Goal: Task Accomplishment & Management: Manage account settings

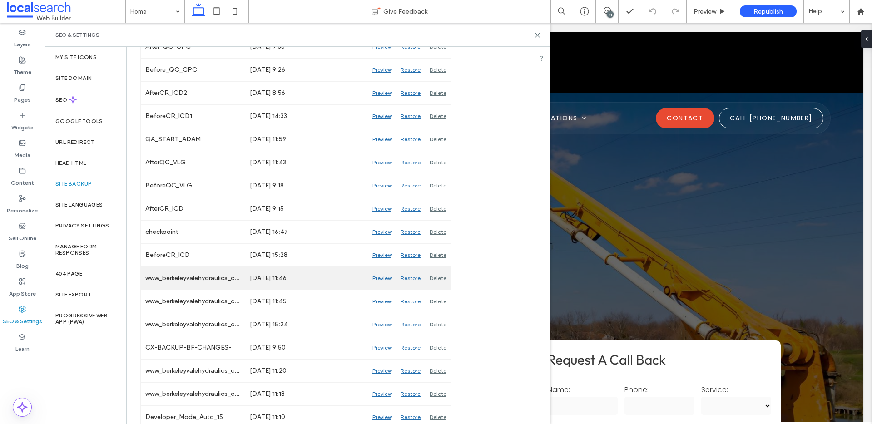
scroll to position [187, 0]
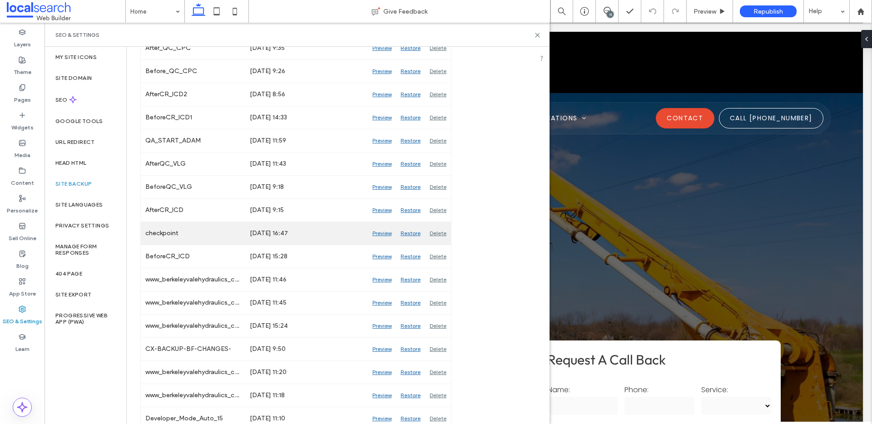
click at [383, 232] on div "Preview" at bounding box center [382, 233] width 28 height 23
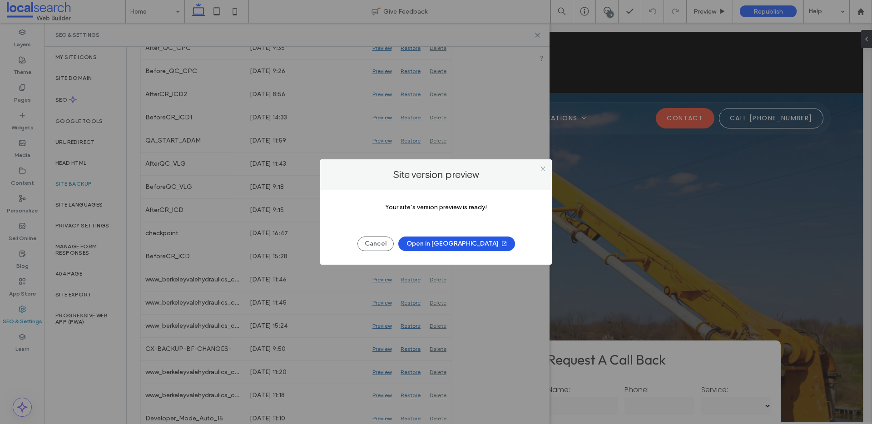
click at [449, 241] on button "Open in [GEOGRAPHIC_DATA]" at bounding box center [456, 244] width 117 height 15
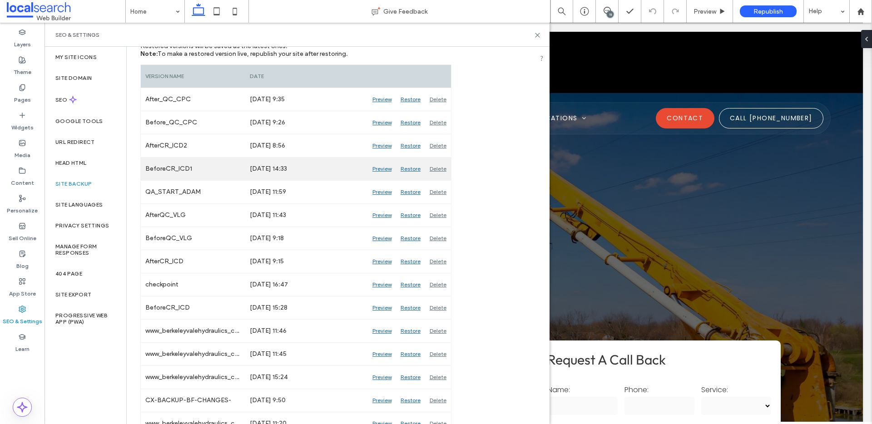
scroll to position [134, 0]
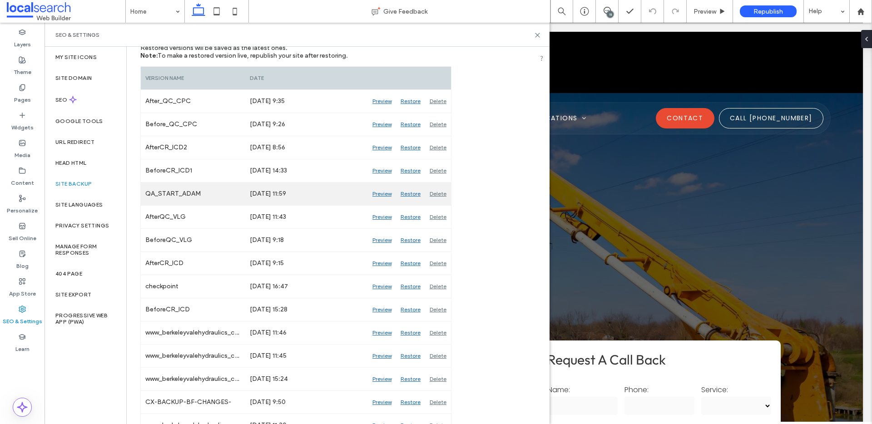
click at [378, 195] on div "Preview" at bounding box center [382, 194] width 28 height 23
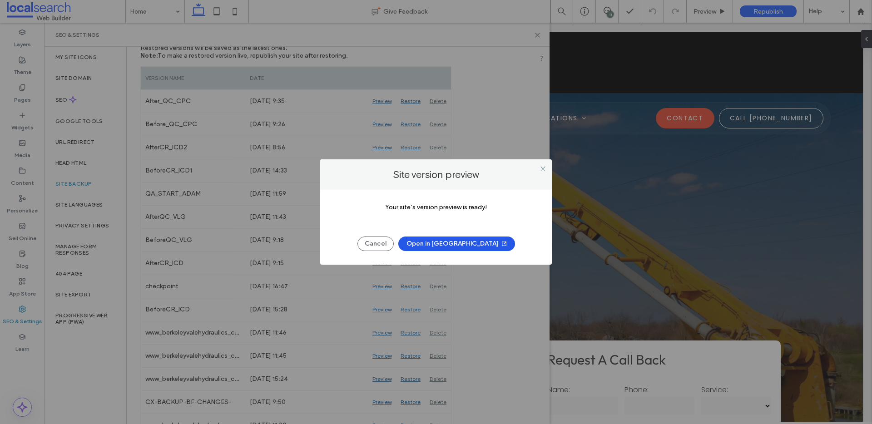
click at [444, 250] on button "Open in [GEOGRAPHIC_DATA]" at bounding box center [456, 244] width 117 height 15
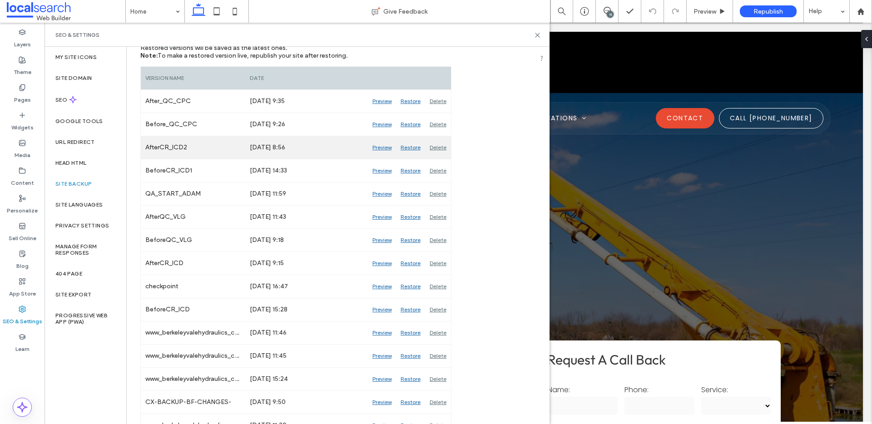
click at [385, 148] on div "Preview" at bounding box center [382, 147] width 28 height 23
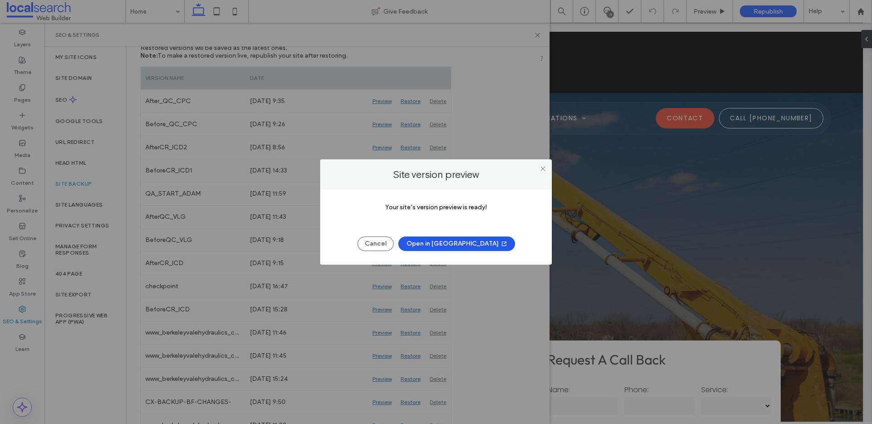
click at [433, 247] on button "Open in [GEOGRAPHIC_DATA]" at bounding box center [456, 244] width 117 height 15
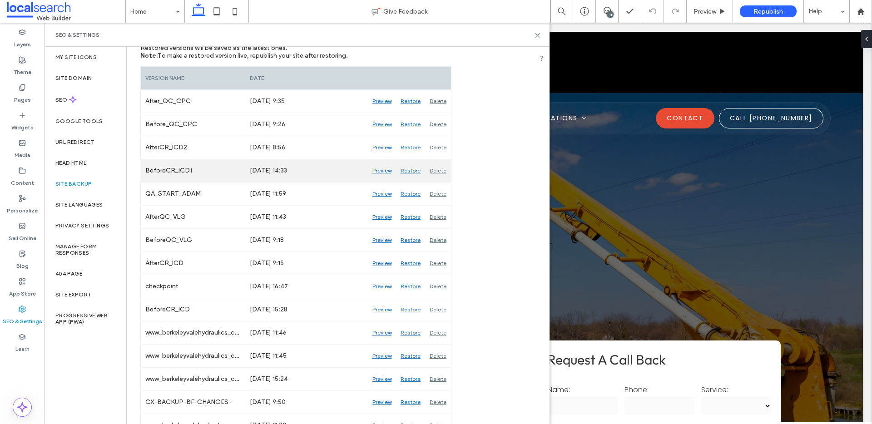
click at [388, 170] on div "Preview" at bounding box center [382, 170] width 28 height 23
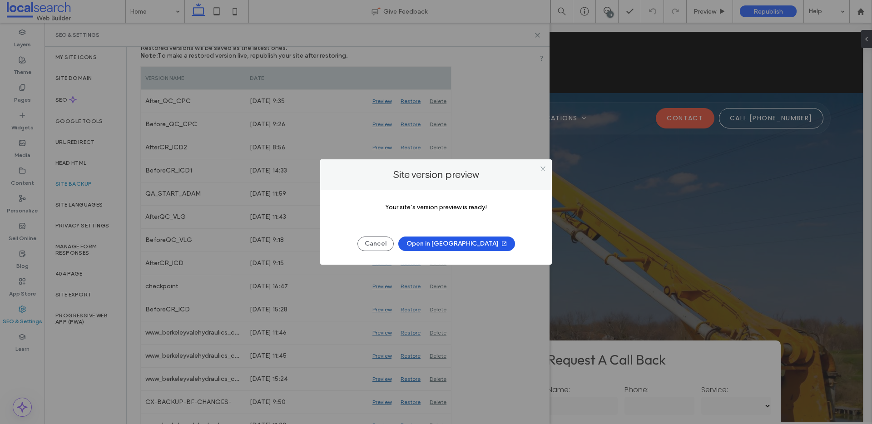
click at [464, 241] on button "Open in [GEOGRAPHIC_DATA]" at bounding box center [456, 244] width 117 height 15
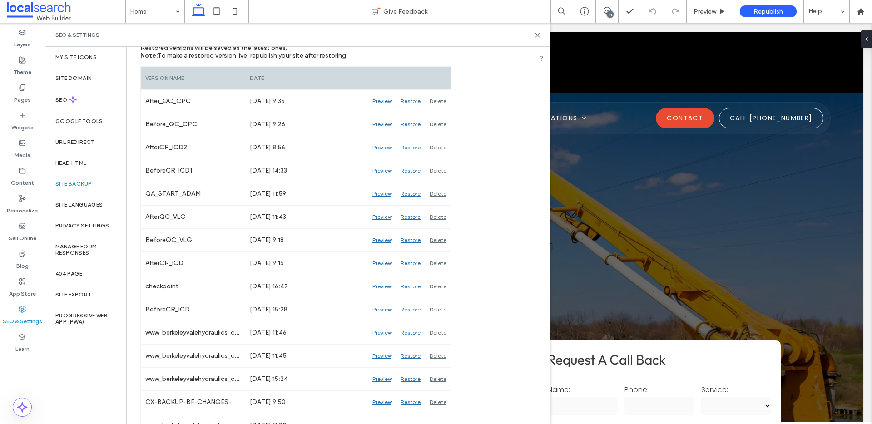
click at [531, 32] on div "SEO & Settings" at bounding box center [296, 34] width 483 height 7
click at [541, 32] on div "SEO & Settings" at bounding box center [296, 35] width 505 height 24
click at [540, 34] on div "SEO & Settings" at bounding box center [296, 35] width 505 height 24
click at [538, 34] on use at bounding box center [537, 35] width 4 height 4
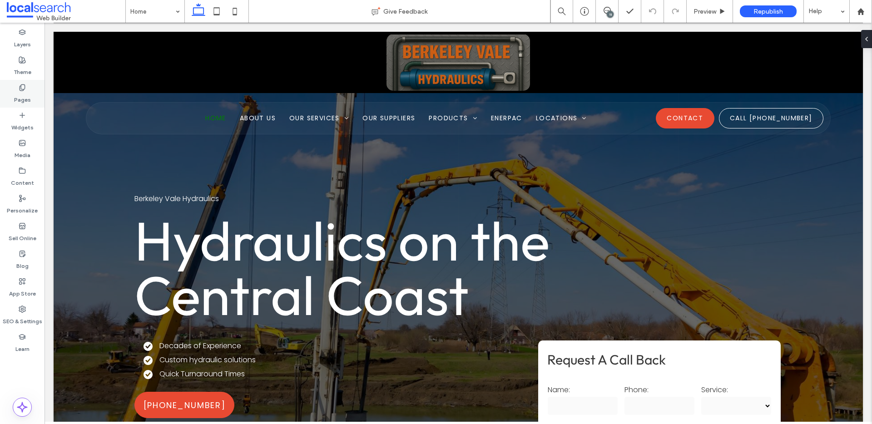
click at [15, 94] on label "Pages" at bounding box center [22, 97] width 17 height 13
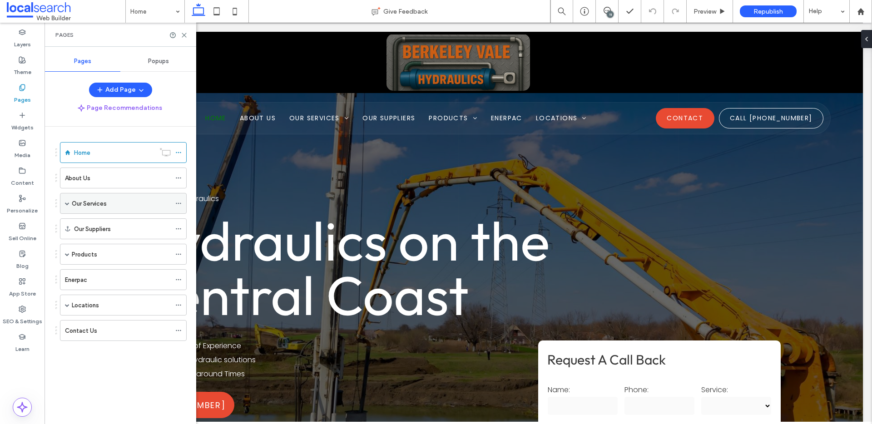
click at [81, 207] on label "Our Services" at bounding box center [89, 204] width 35 height 16
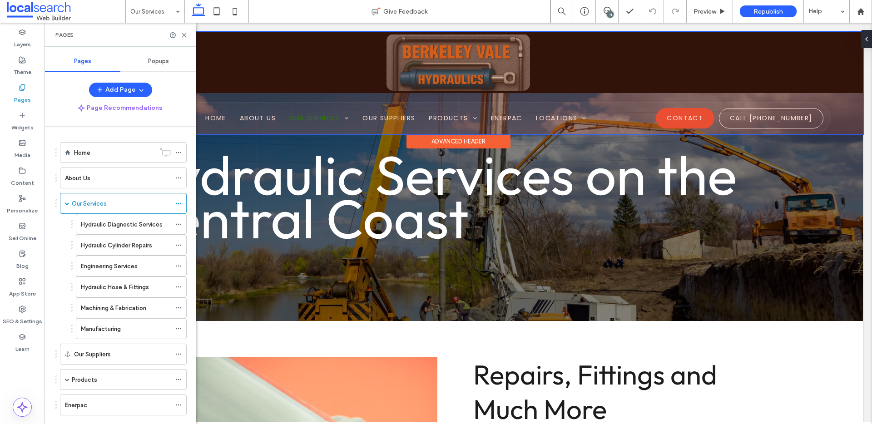
click at [334, 123] on div at bounding box center [458, 83] width 809 height 103
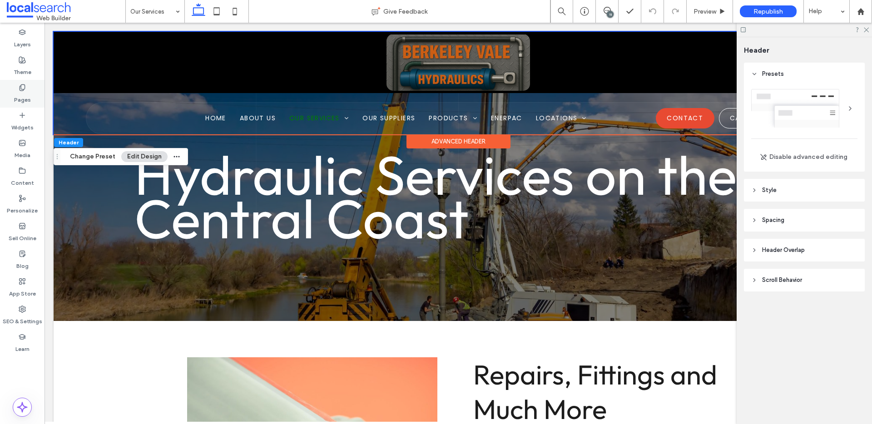
click at [22, 91] on icon at bounding box center [22, 87] width 7 height 7
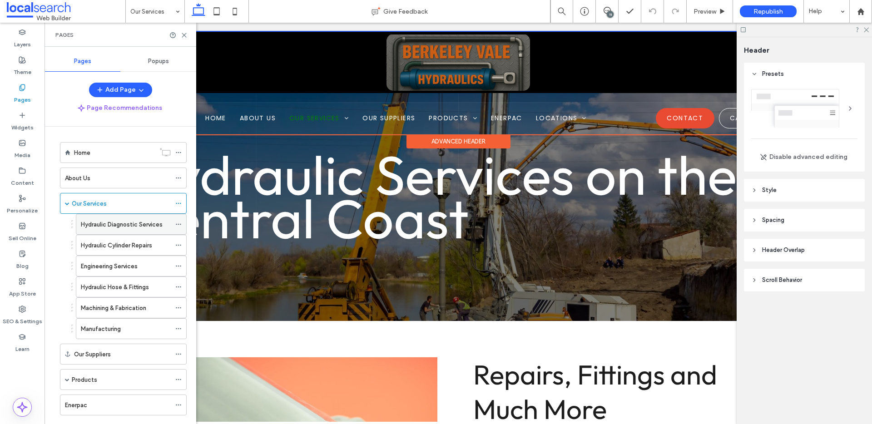
click at [99, 230] on div "Hydraulic Diagnostic Services" at bounding box center [126, 224] width 90 height 20
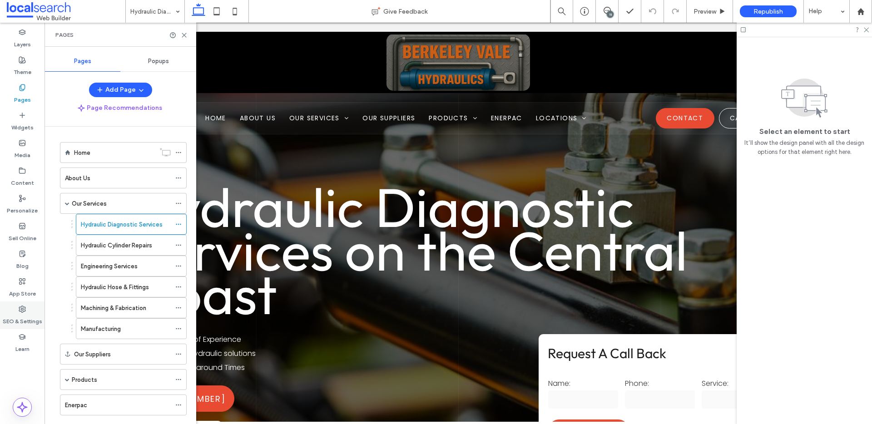
click at [13, 303] on div "SEO & Settings" at bounding box center [22, 315] width 44 height 28
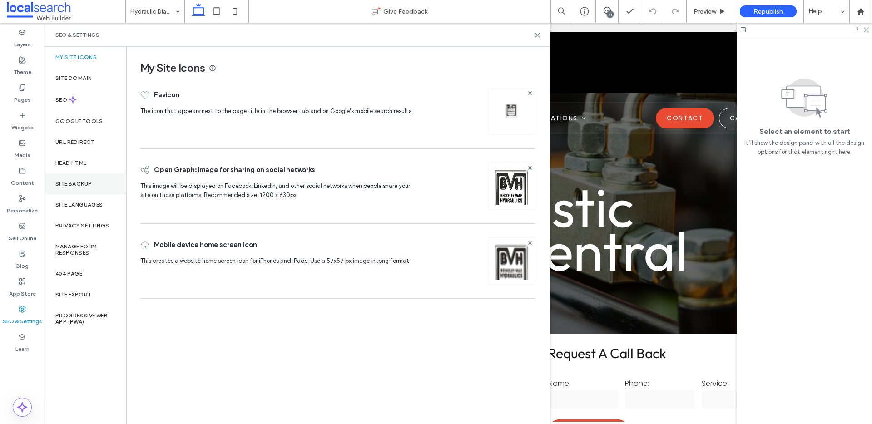
click at [59, 178] on div "Site Backup" at bounding box center [85, 183] width 82 height 21
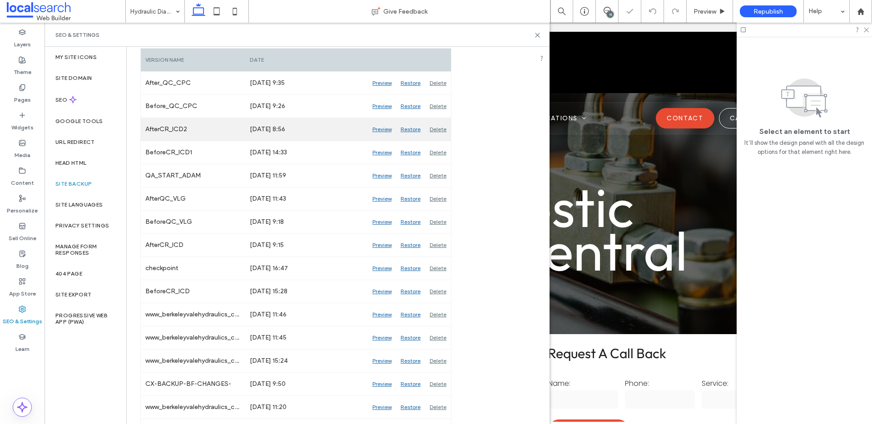
scroll to position [204, 0]
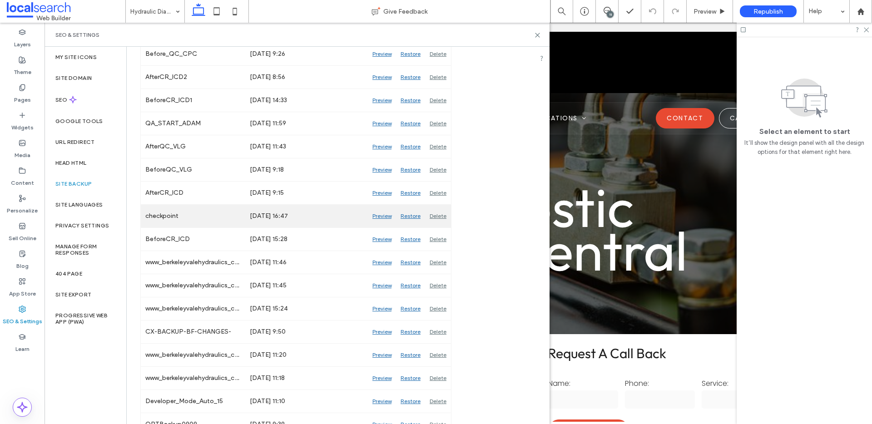
click at [383, 217] on div "Preview" at bounding box center [382, 216] width 28 height 23
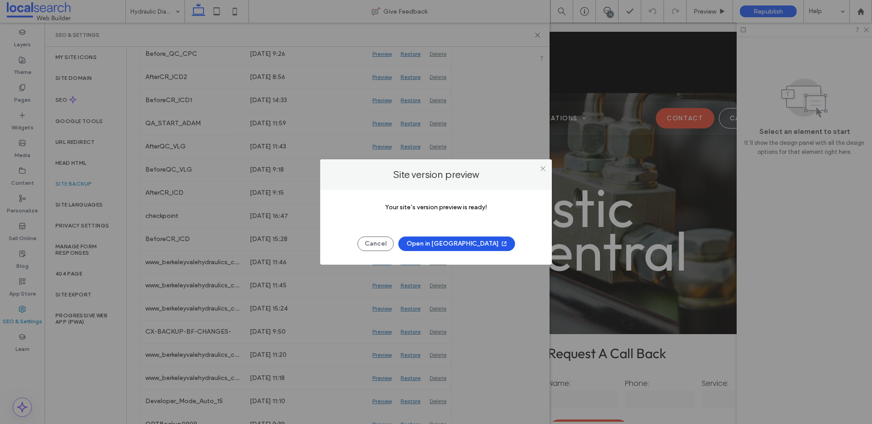
click at [424, 242] on button "Open in [GEOGRAPHIC_DATA]" at bounding box center [456, 244] width 117 height 15
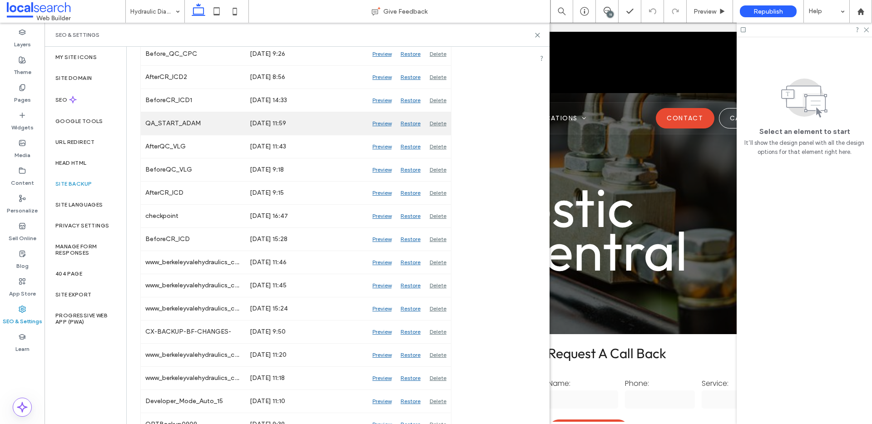
click at [380, 122] on div "Preview" at bounding box center [382, 123] width 28 height 23
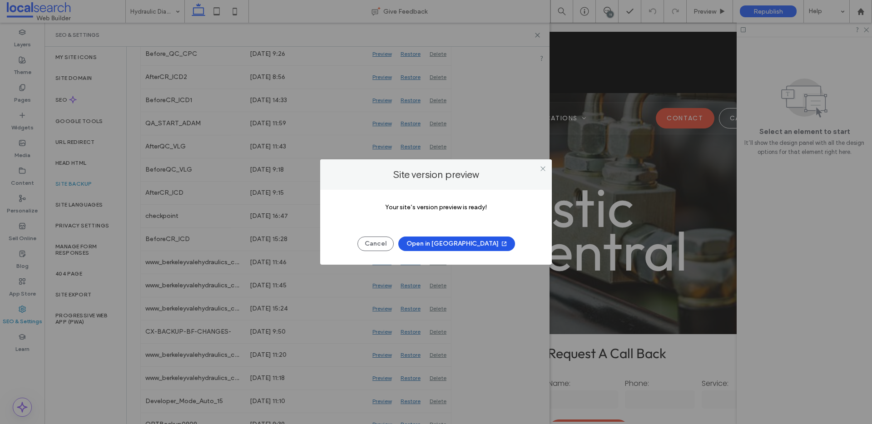
click at [429, 242] on button "Open in [GEOGRAPHIC_DATA]" at bounding box center [456, 244] width 117 height 15
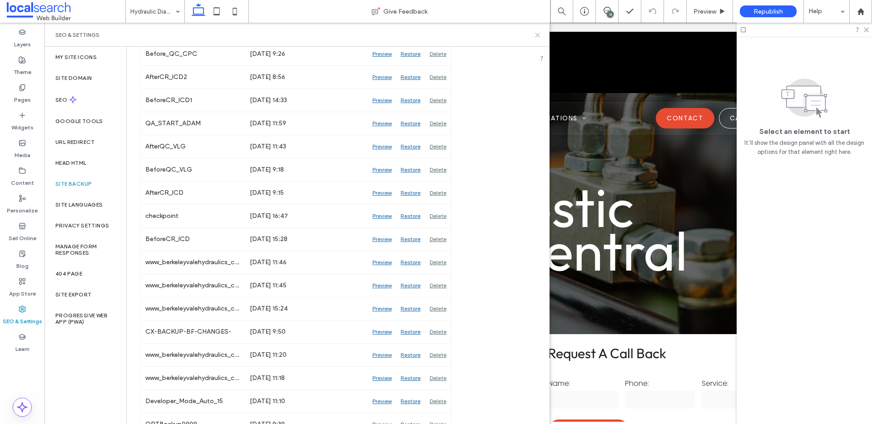
click at [537, 32] on icon at bounding box center [537, 35] width 7 height 7
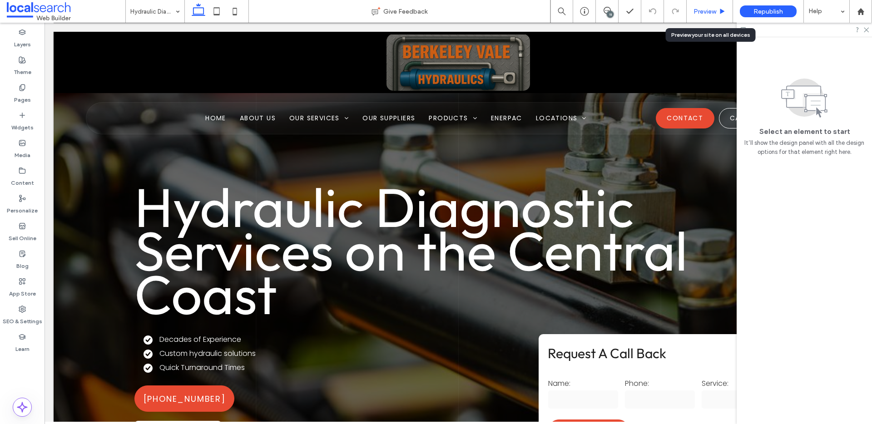
click at [717, 5] on div "Preview" at bounding box center [709, 11] width 46 height 23
click at [701, 12] on span "Preview" at bounding box center [704, 12] width 23 height 8
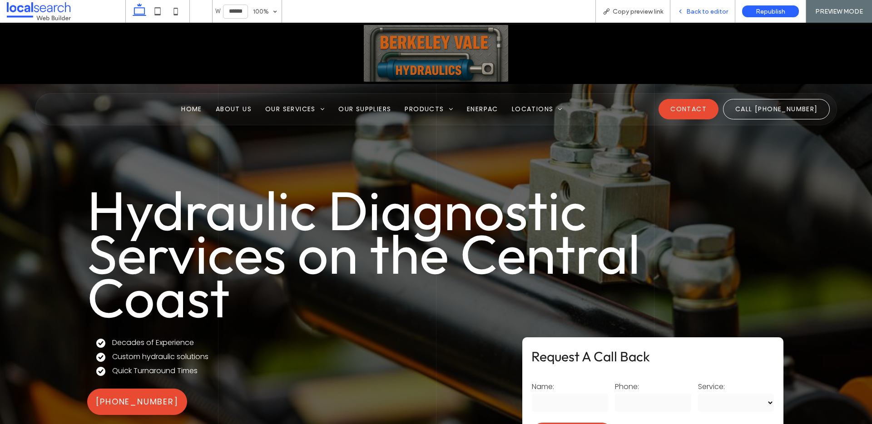
click at [707, 11] on span "Back to editor" at bounding box center [707, 12] width 42 height 8
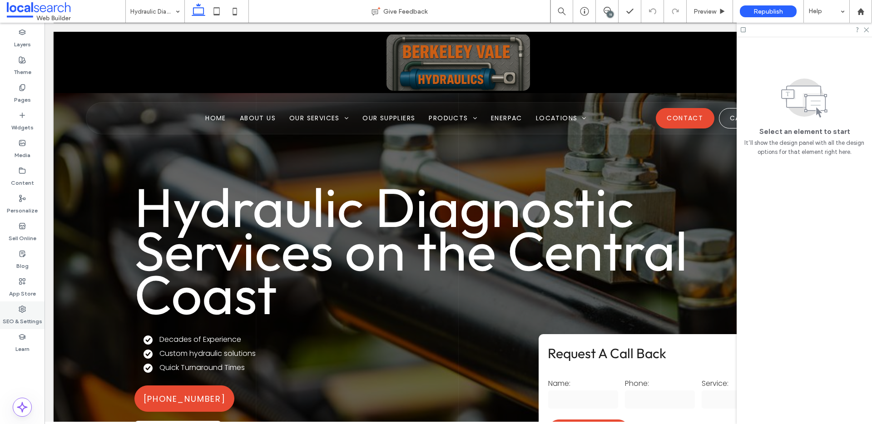
click at [39, 323] on label "SEO & Settings" at bounding box center [22, 319] width 39 height 13
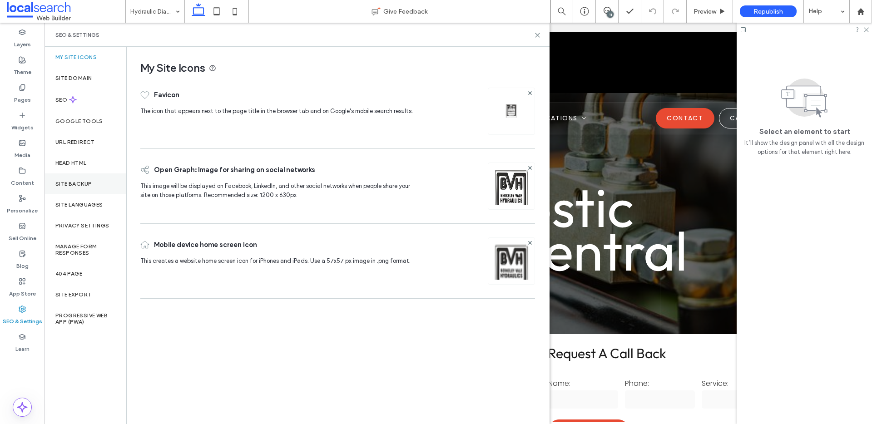
click at [73, 192] on div "Site Backup" at bounding box center [85, 183] width 82 height 21
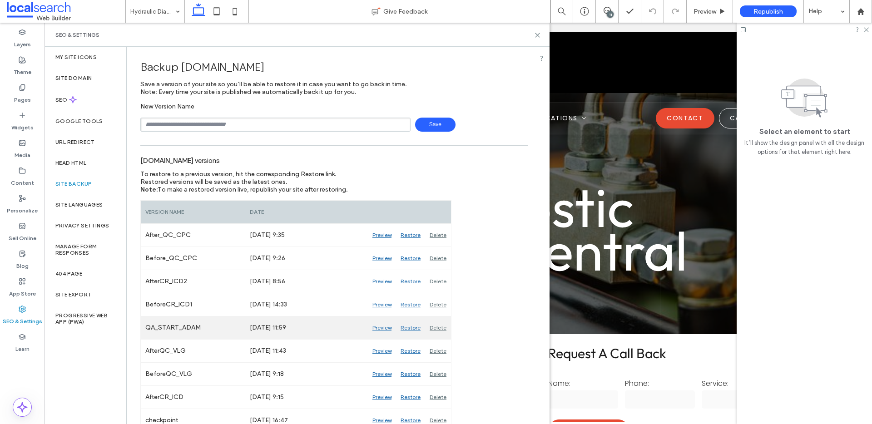
click at [409, 328] on div "Restore" at bounding box center [410, 327] width 29 height 23
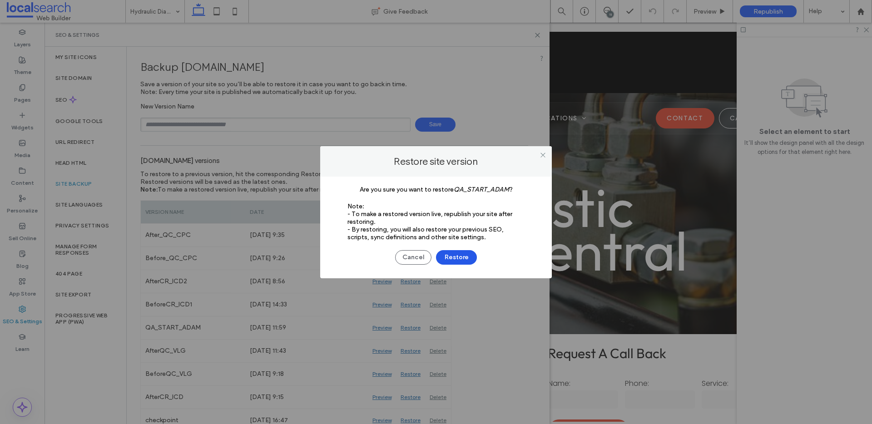
click at [449, 255] on button "Restore" at bounding box center [456, 257] width 41 height 15
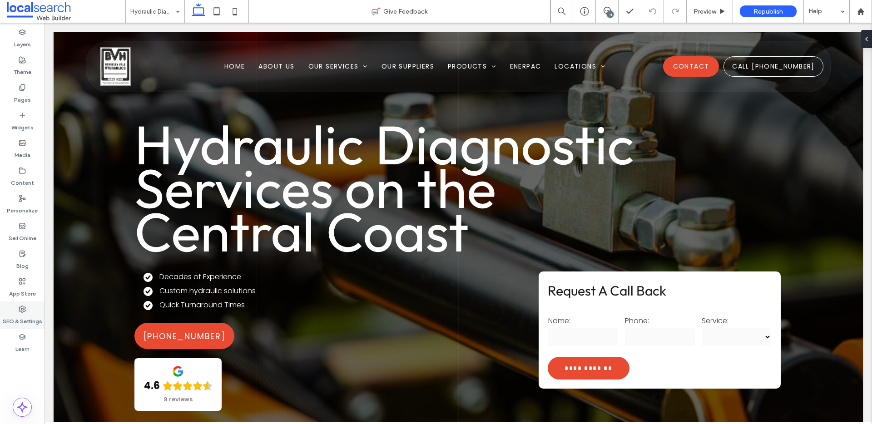
click at [24, 311] on use at bounding box center [22, 309] width 6 height 6
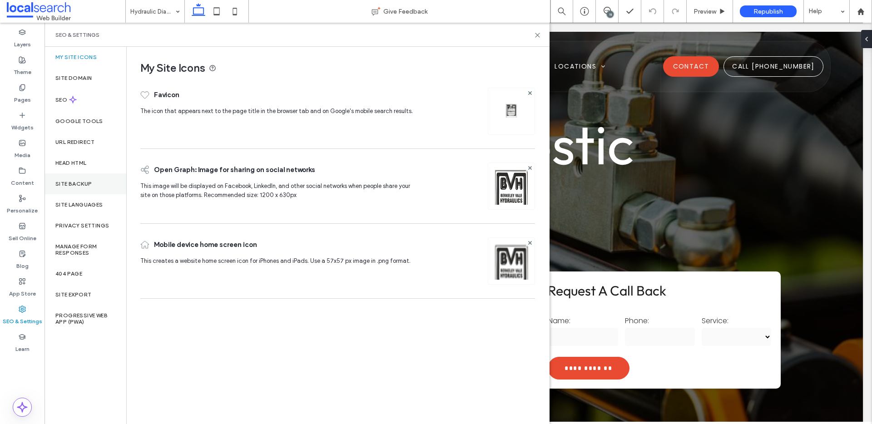
click at [91, 186] on label "Site Backup" at bounding box center [73, 184] width 36 height 6
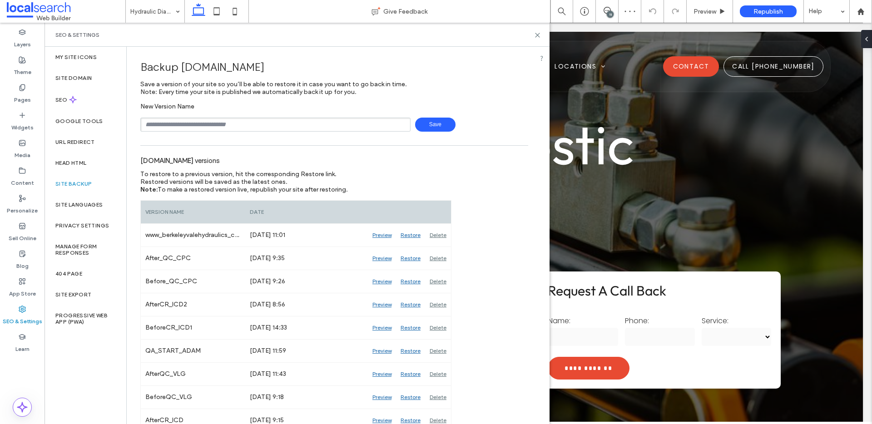
click at [207, 131] on input "text" at bounding box center [275, 125] width 270 height 14
drag, startPoint x: 243, startPoint y: 124, endPoint x: 232, endPoint y: 124, distance: 10.4
click at [232, 124] on input "**********" at bounding box center [275, 125] width 270 height 14
drag, startPoint x: 244, startPoint y: 123, endPoint x: 231, endPoint y: 124, distance: 12.7
click at [231, 124] on input "**********" at bounding box center [275, 125] width 270 height 14
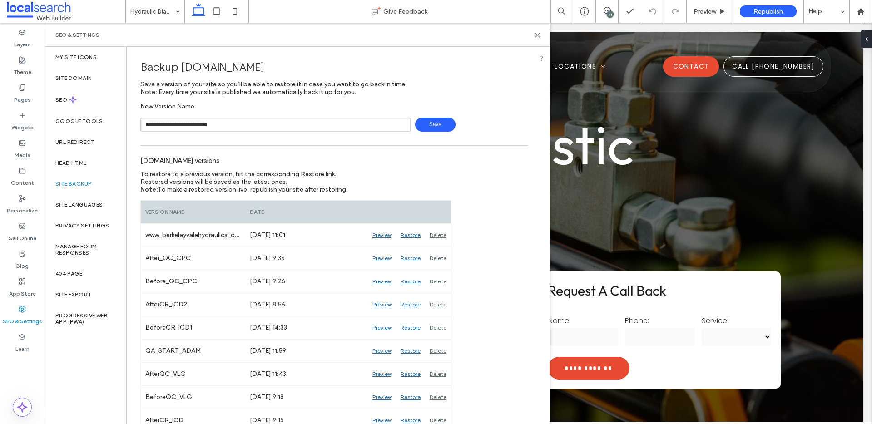
type input "**********"
click at [536, 36] on icon at bounding box center [537, 35] width 7 height 7
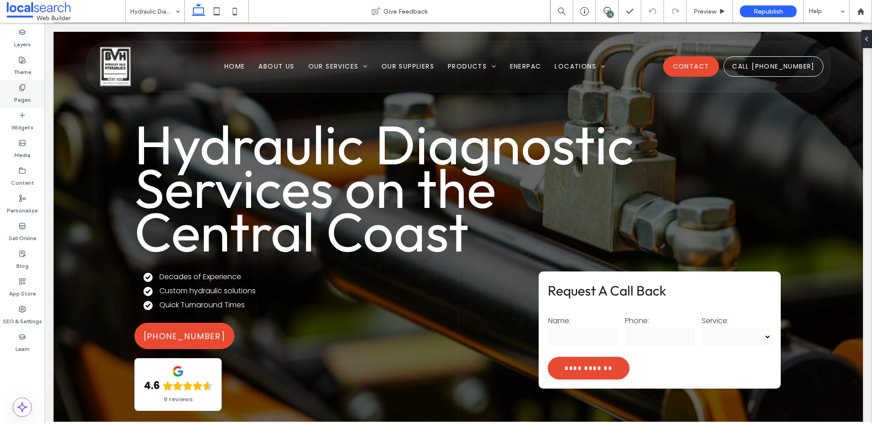
click at [22, 91] on icon at bounding box center [22, 87] width 7 height 7
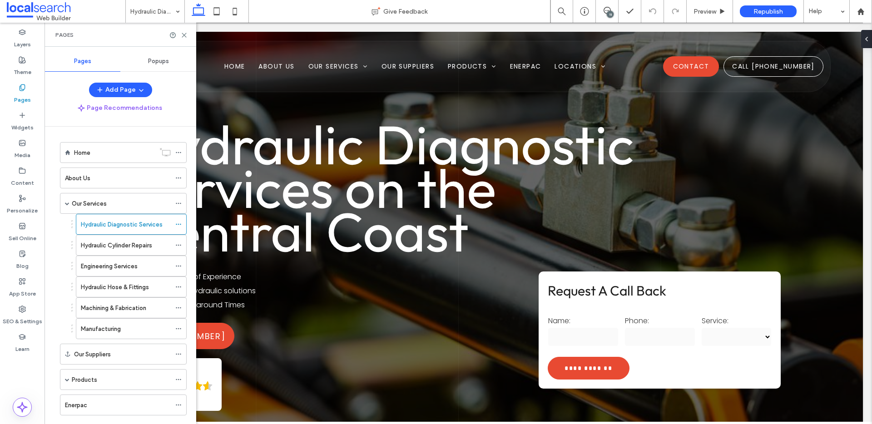
scroll to position [69, 0]
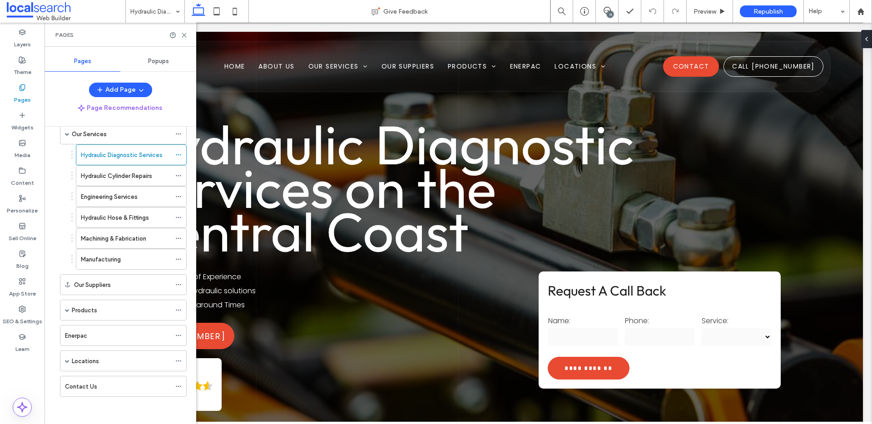
click at [87, 317] on div "Products" at bounding box center [121, 310] width 99 height 20
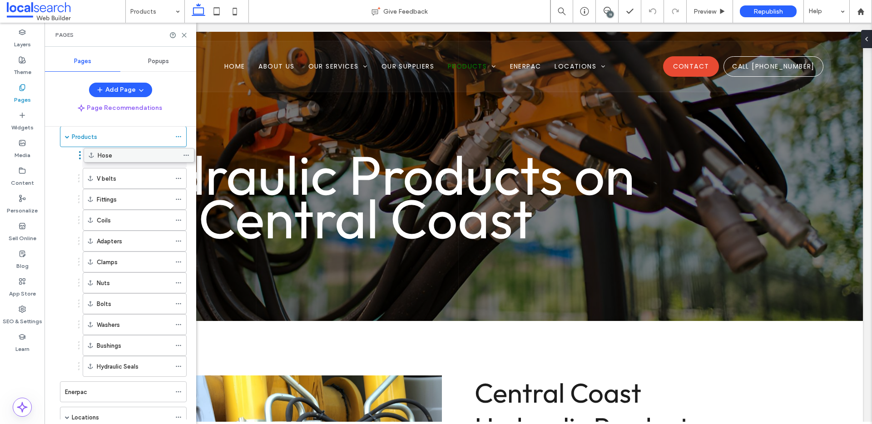
drag, startPoint x: 90, startPoint y: 363, endPoint x: 98, endPoint y: 150, distance: 212.6
drag, startPoint x: 127, startPoint y: 322, endPoint x: 124, endPoint y: 153, distance: 169.4
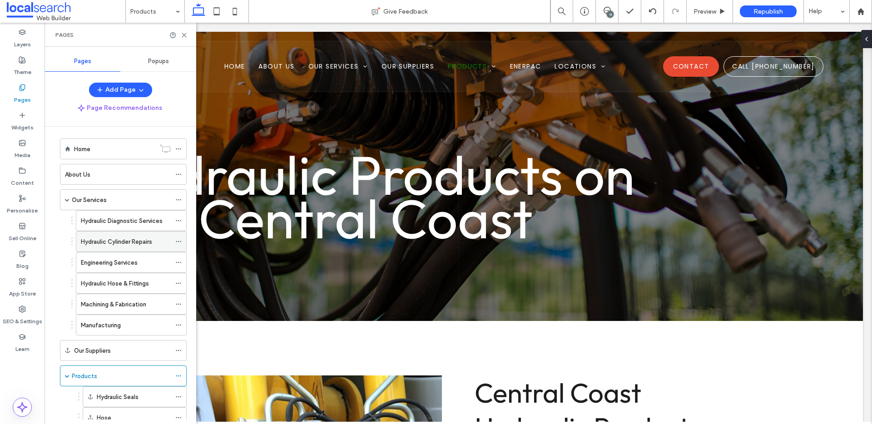
scroll to position [4, 0]
click at [177, 219] on icon at bounding box center [178, 220] width 6 height 6
click at [62, 225] on div "Hydraulic Diagnostic Services Hydraulic Cylinder Repairs Engineering Services H…" at bounding box center [120, 272] width 131 height 125
click at [117, 221] on label "Hydraulic Diagnostic Services" at bounding box center [122, 221] width 82 height 16
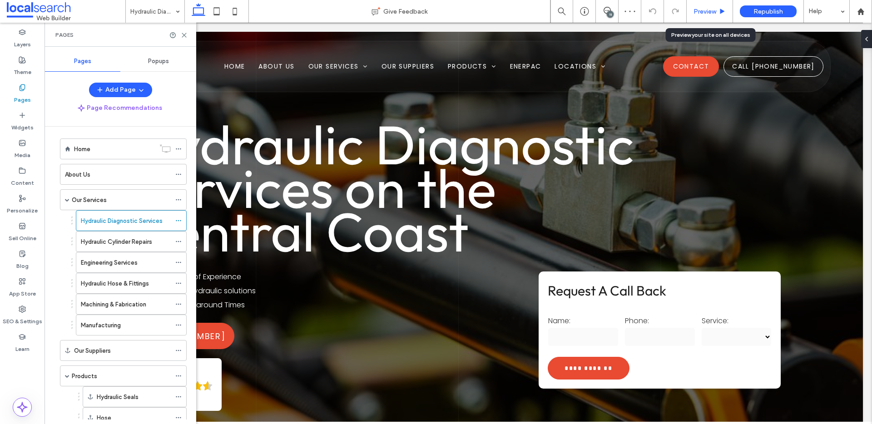
click at [716, 10] on div "Preview" at bounding box center [709, 12] width 46 height 8
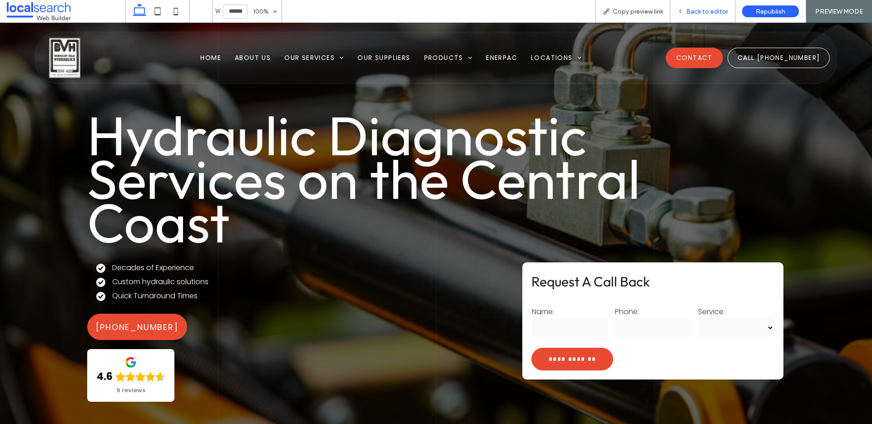
click at [708, 13] on span "Back to editor" at bounding box center [707, 12] width 42 height 8
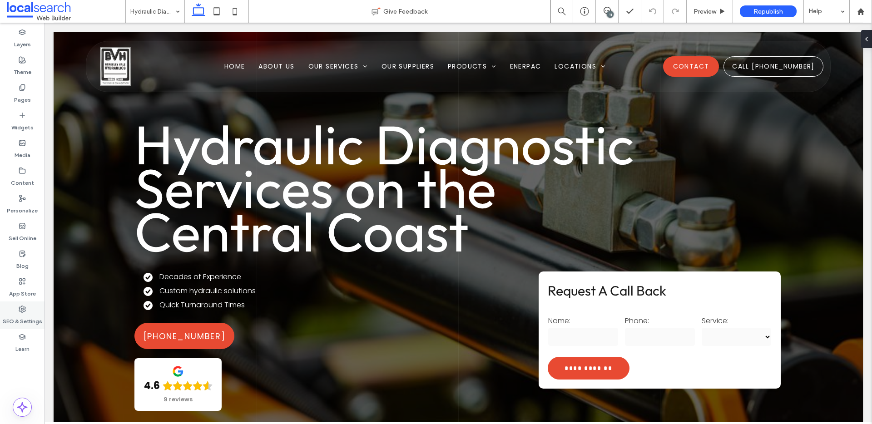
click at [15, 321] on label "SEO & Settings" at bounding box center [22, 319] width 39 height 13
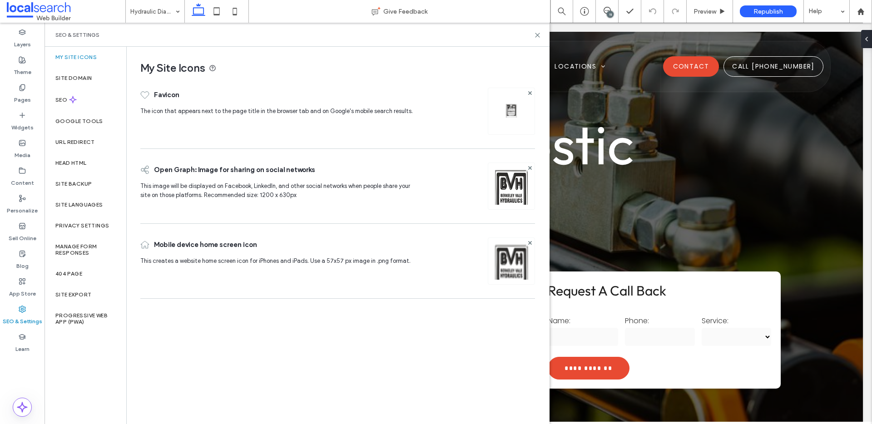
click at [37, 316] on label "SEO & Settings" at bounding box center [22, 319] width 39 height 13
click at [34, 90] on div "Pages" at bounding box center [22, 94] width 44 height 28
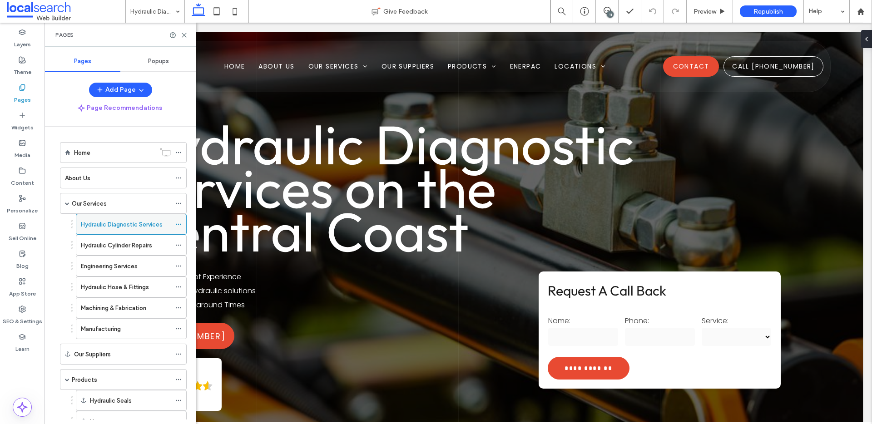
click at [175, 223] on icon at bounding box center [178, 224] width 6 height 6
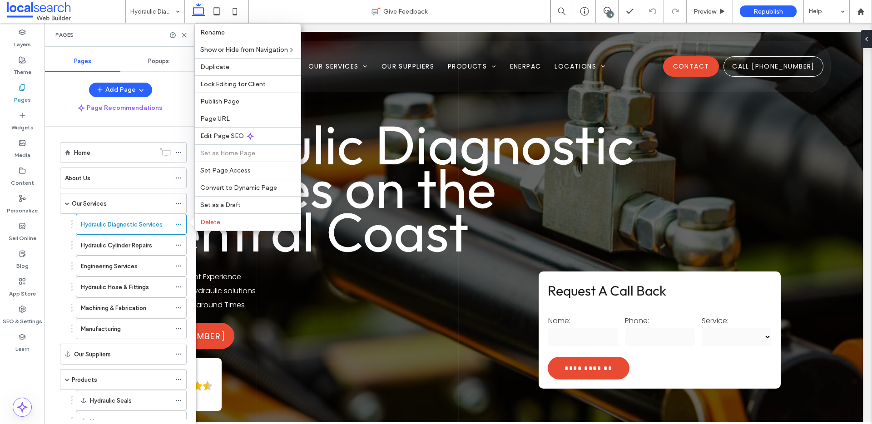
click at [178, 34] on div at bounding box center [178, 35] width 18 height 7
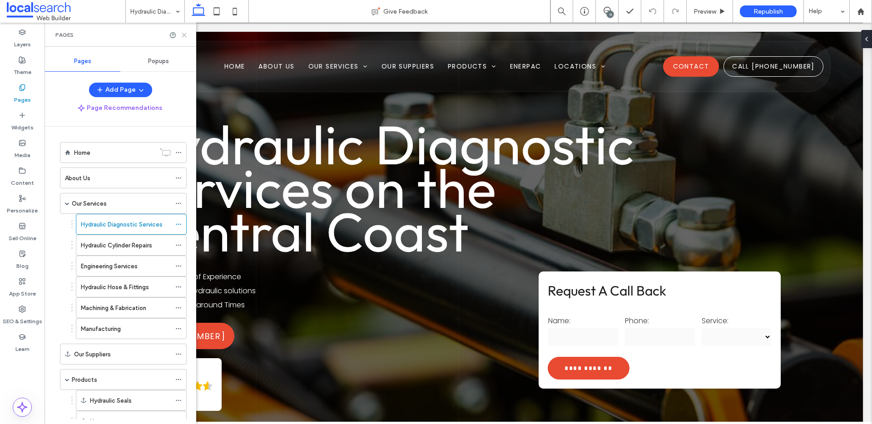
click at [181, 34] on icon at bounding box center [184, 35] width 7 height 7
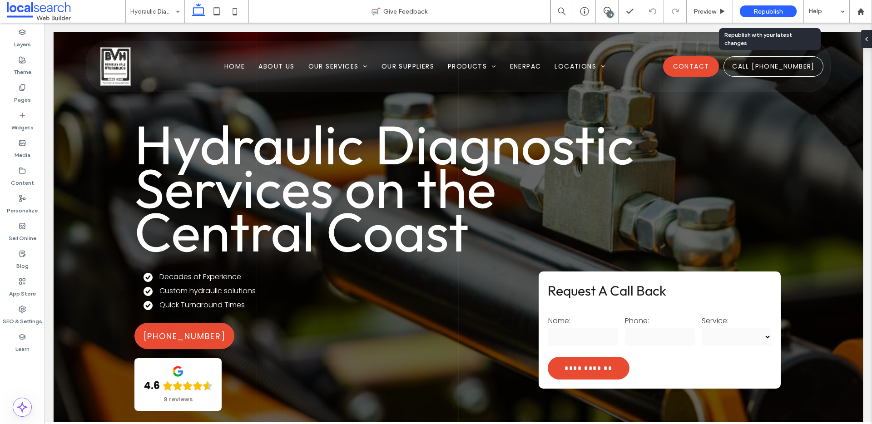
click at [762, 16] on div "Republish" at bounding box center [768, 11] width 57 height 12
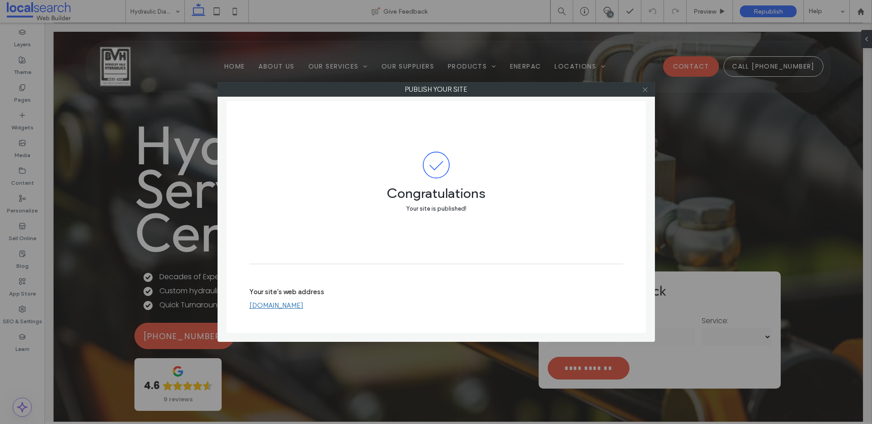
click at [647, 90] on icon at bounding box center [645, 89] width 7 height 7
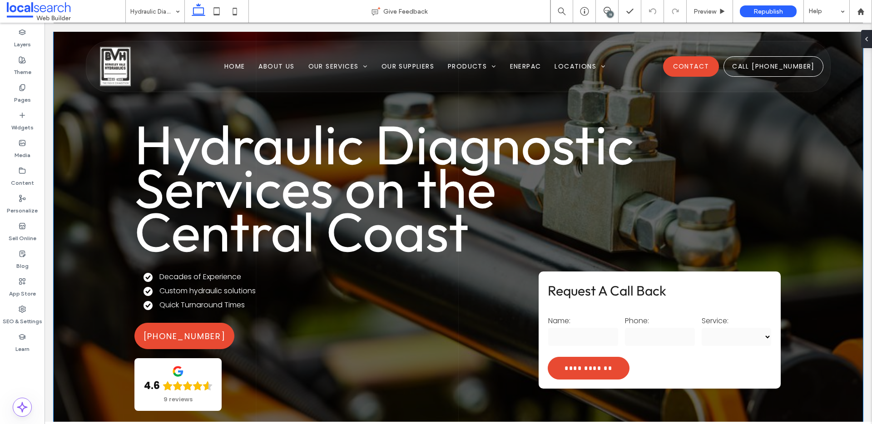
click at [208, 150] on span "Hydraulic Diagnostic Services on the Central Coast" at bounding box center [383, 188] width 499 height 156
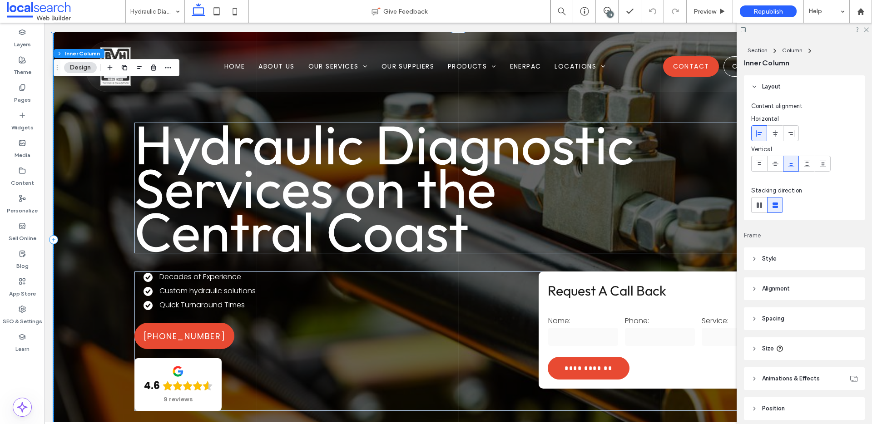
click at [206, 162] on span "Hydraulic Diagnostic Services on the Central Coast" at bounding box center [383, 188] width 499 height 156
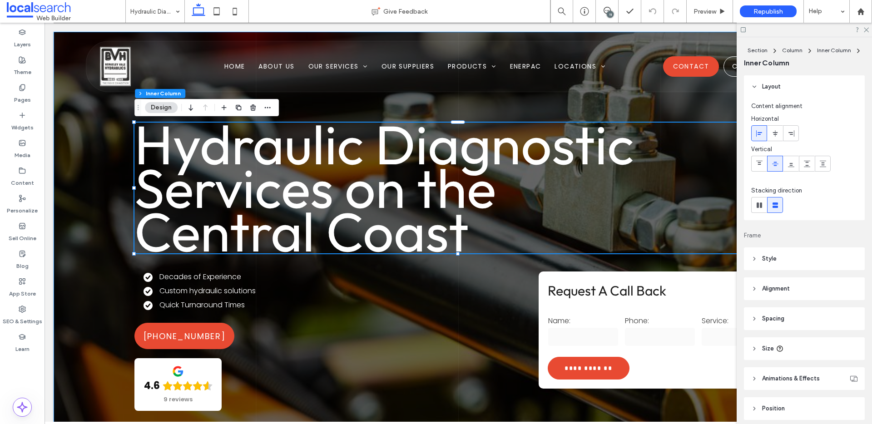
click at [316, 183] on span "Hydraulic Diagnostic Services on the Central Coast" at bounding box center [383, 188] width 499 height 156
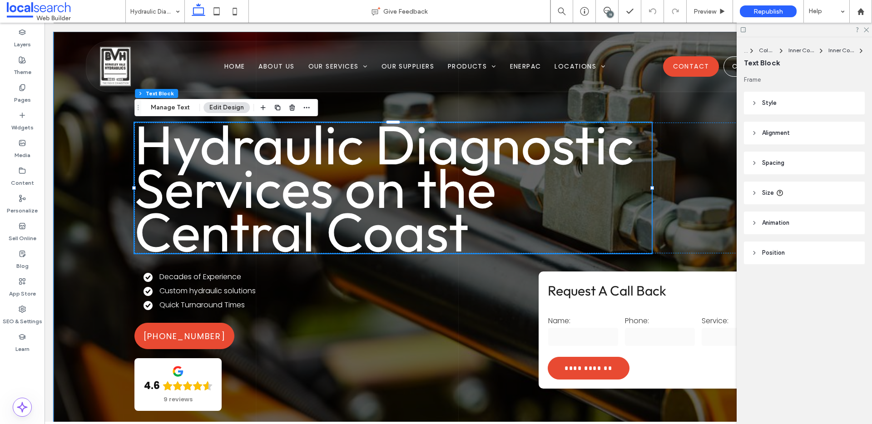
click at [316, 183] on span "Hydraulic Diagnostic Services on the Central Coast" at bounding box center [383, 188] width 499 height 156
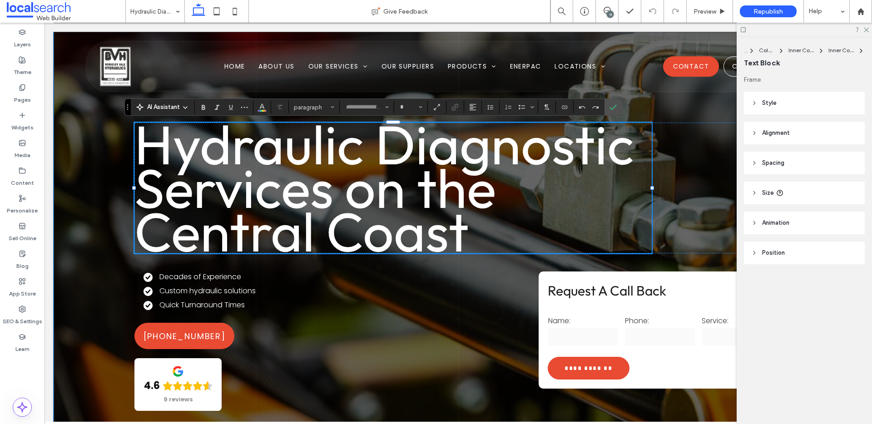
type input "******"
type input "***"
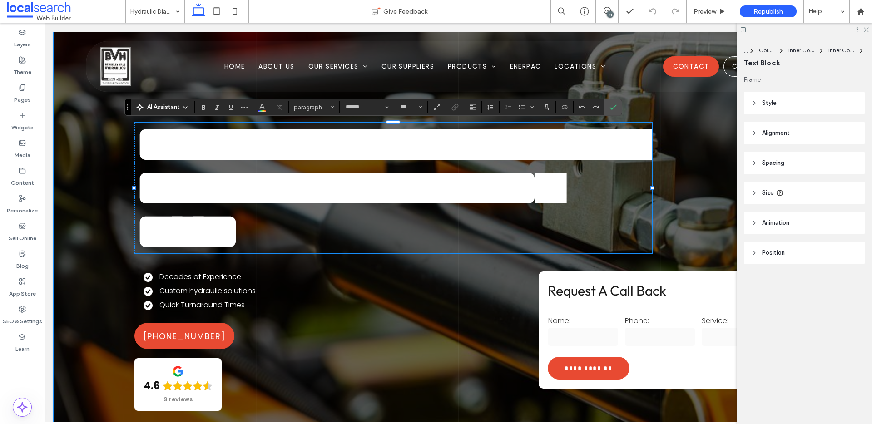
click at [324, 188] on span "**********" at bounding box center [400, 187] width 533 height 141
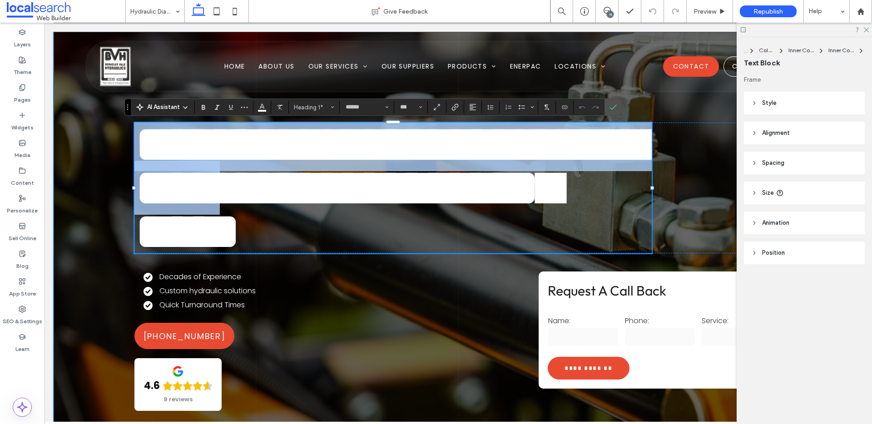
drag, startPoint x: 329, startPoint y: 191, endPoint x: 135, endPoint y: 131, distance: 202.8
click at [135, 131] on span "**********" at bounding box center [400, 187] width 533 height 141
copy span "**********"
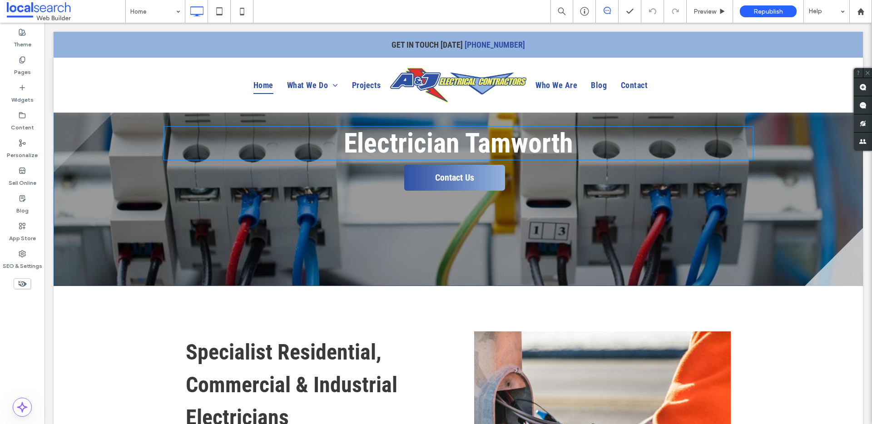
scroll to position [80, 0]
